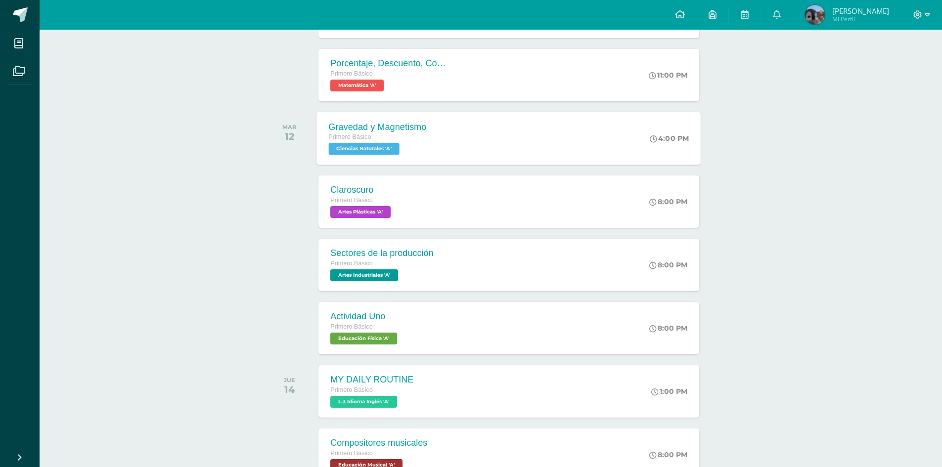
scroll to position [396, 0]
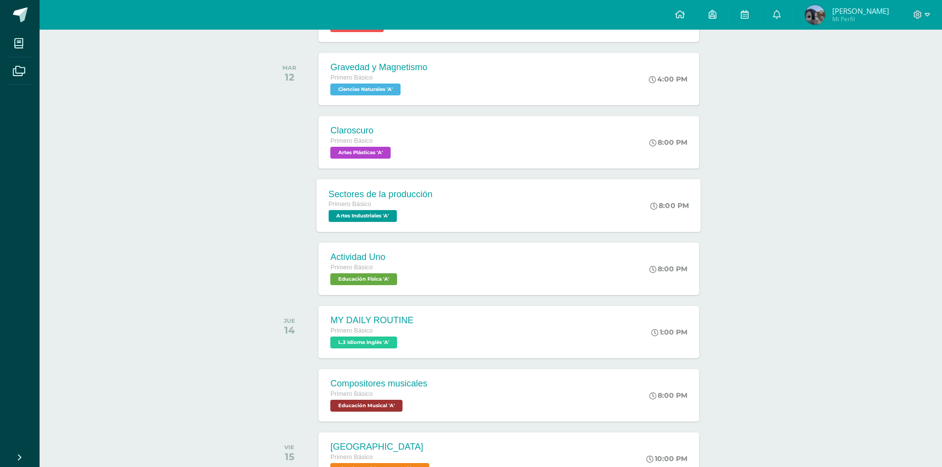
click at [389, 186] on div "Sectores de la producción Primero Básico Artes Industriales 'A'" at bounding box center [381, 205] width 128 height 53
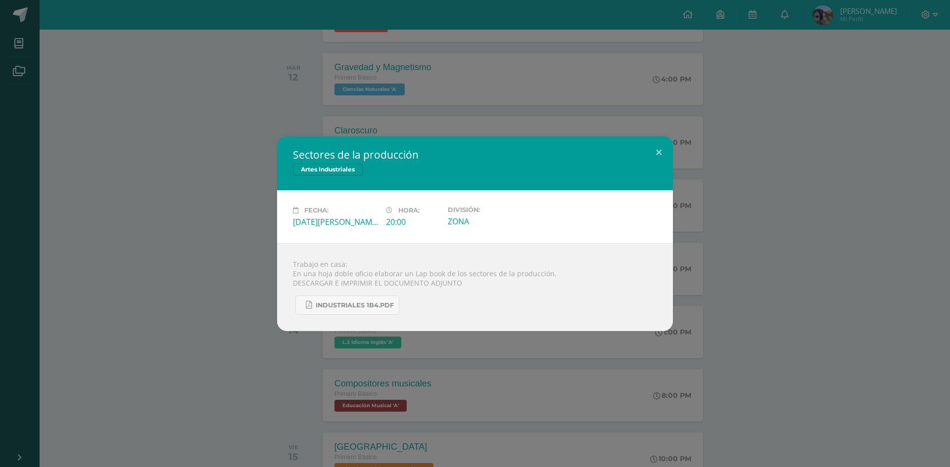
click at [173, 206] on div "Sectores de la producción Artes Industriales Fecha: [DATE][PERSON_NAME] Hora: 2…" at bounding box center [475, 233] width 942 height 195
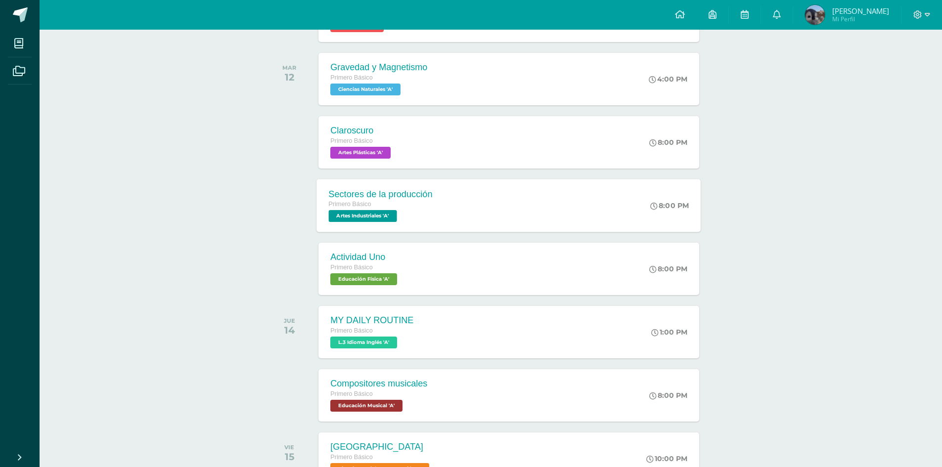
click at [412, 211] on div "Primero Básico Artes Industriales 'A'" at bounding box center [381, 210] width 104 height 23
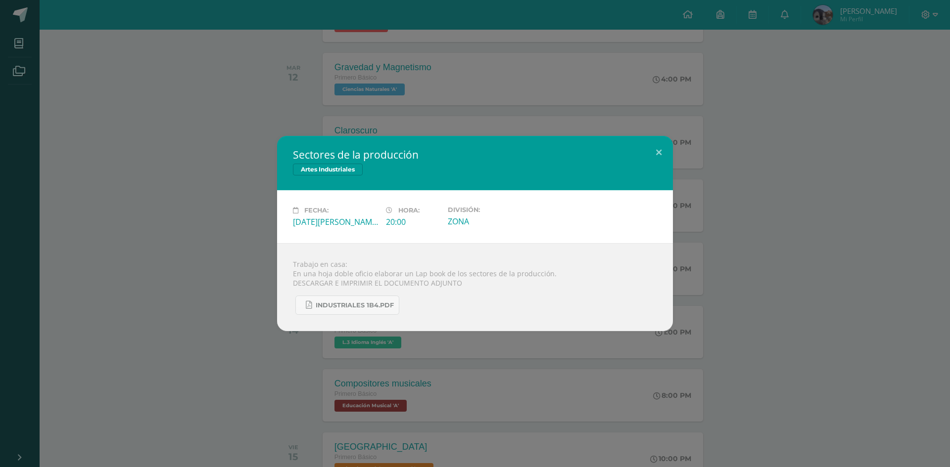
click at [726, 257] on div "Sectores de la producción Artes Industriales Fecha: [DATE][PERSON_NAME] Hora: 2…" at bounding box center [475, 233] width 942 height 195
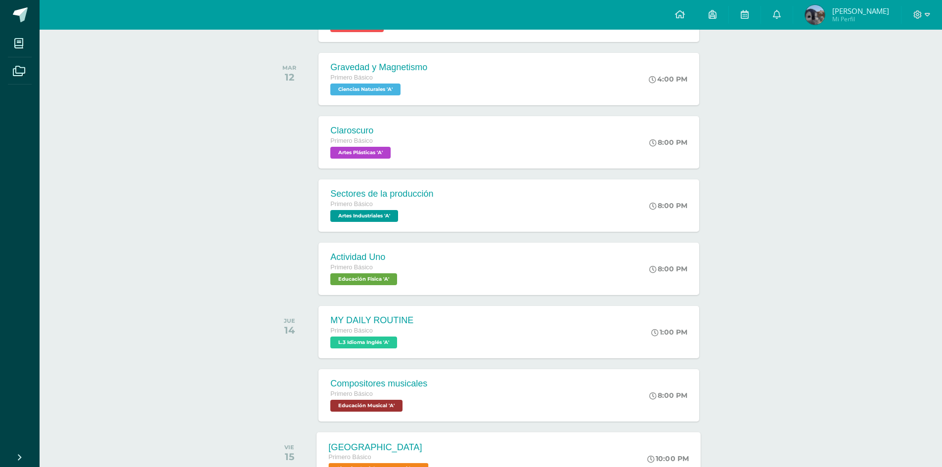
scroll to position [643, 0]
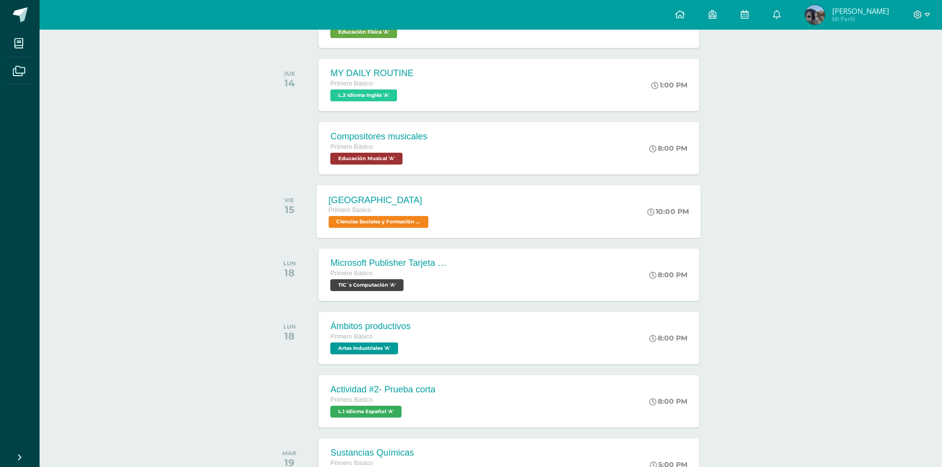
click at [412, 209] on div "Primero Básico" at bounding box center [380, 210] width 102 height 11
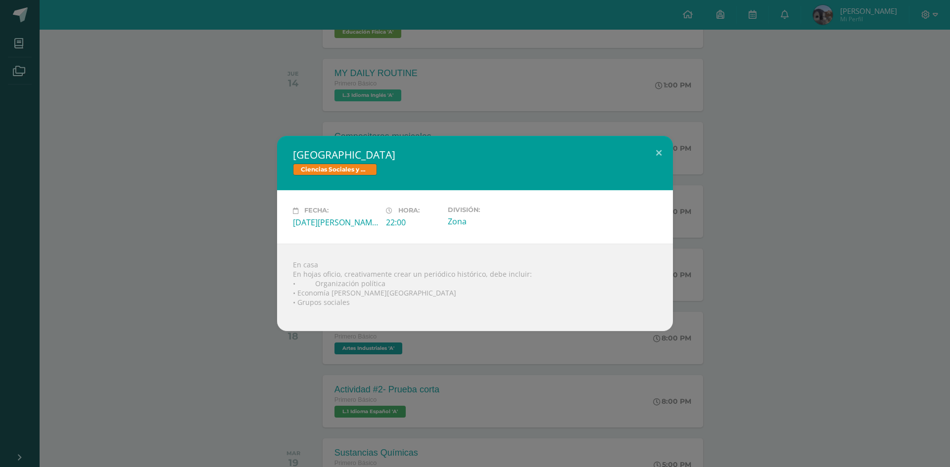
click at [9, 397] on div "[GEOGRAPHIC_DATA] Ciencias Sociales y Formación Ciudadana Fecha: [DATE][PERSON_…" at bounding box center [475, 233] width 950 height 467
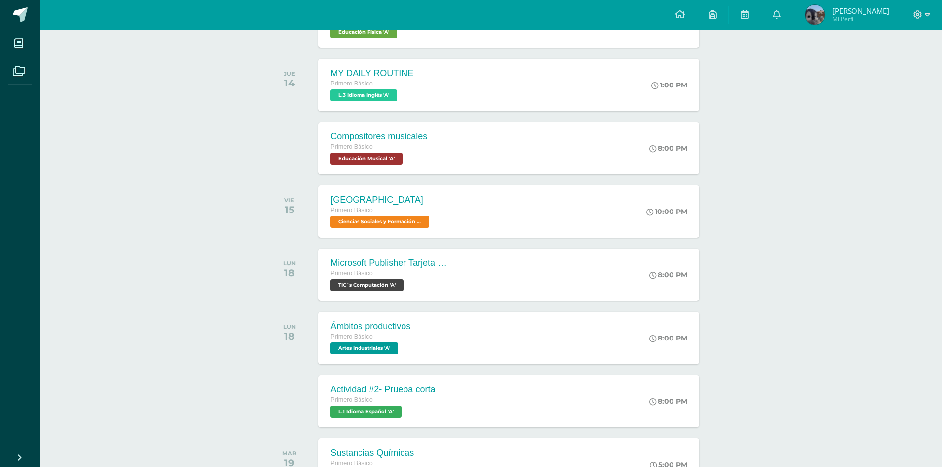
click at [742, 368] on div "Actividades recientes y próximas Tablero Pendientes de entrega Entregadas todas…" at bounding box center [491, 465] width 903 height 2157
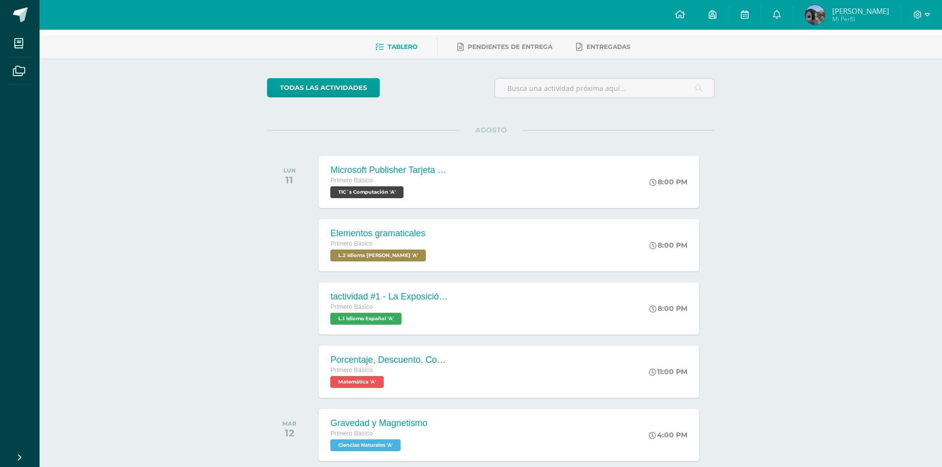
scroll to position [0, 0]
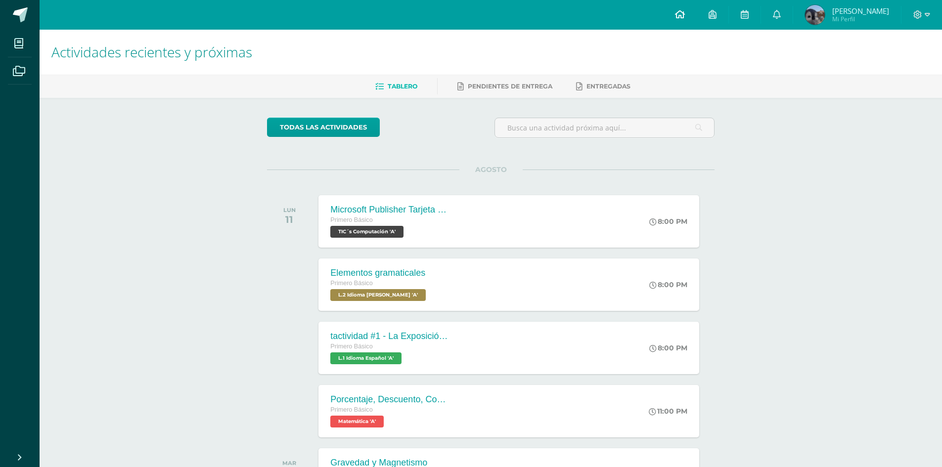
click at [683, 9] on span at bounding box center [680, 14] width 10 height 11
click at [269, 399] on div at bounding box center [292, 411] width 50 height 52
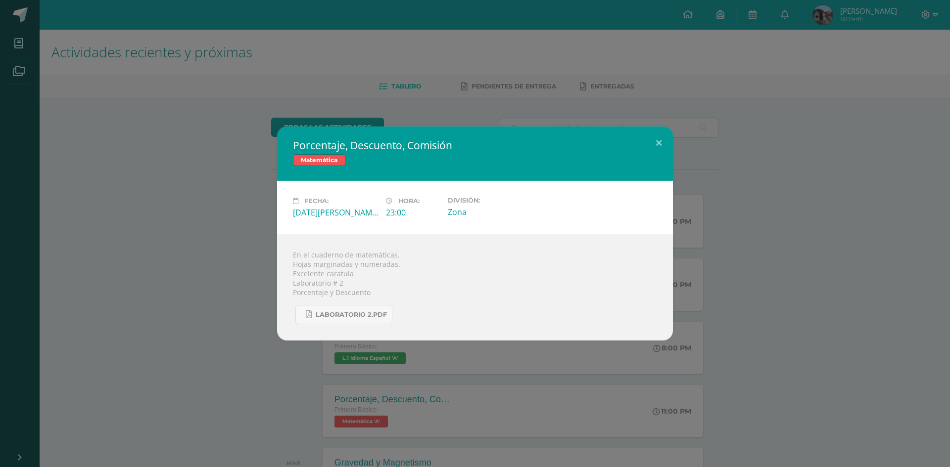
click at [299, 408] on div "Porcentaje, Descuento, Comisión Matemática Fecha: [DATE][PERSON_NAME] Hora: 23:…" at bounding box center [475, 233] width 950 height 467
